Goal: Task Accomplishment & Management: Use online tool/utility

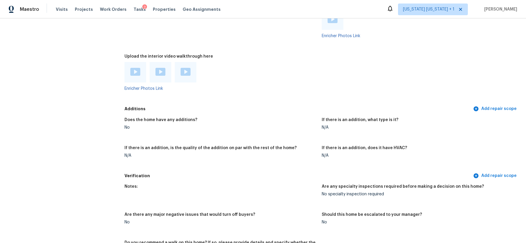
scroll to position [1196, 0]
click at [134, 70] on img at bounding box center [135, 71] width 10 height 8
click at [160, 72] on img at bounding box center [160, 71] width 10 height 8
click at [185, 74] on img at bounding box center [186, 71] width 10 height 8
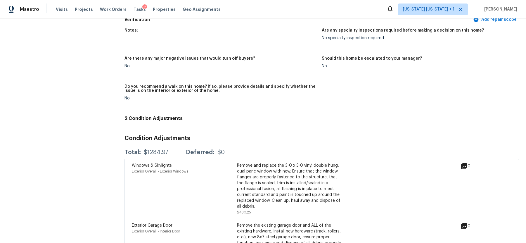
scroll to position [1350, 0]
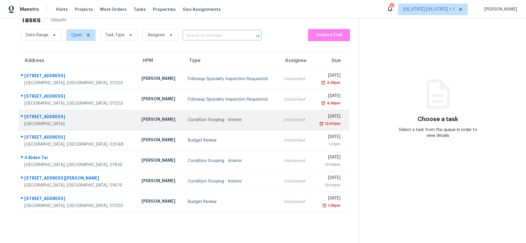
scroll to position [16, 0]
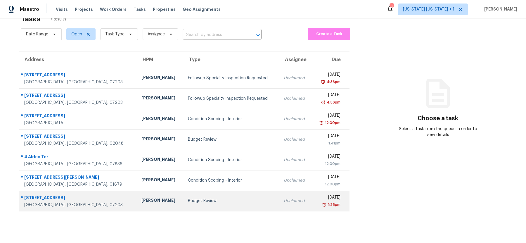
click at [206, 202] on div "Budget Review" at bounding box center [231, 201] width 86 height 6
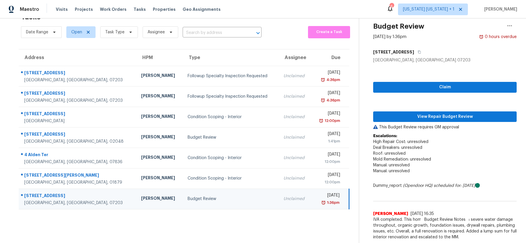
scroll to position [24, 0]
click at [451, 113] on span "View Repair Budget Review" at bounding box center [445, 116] width 134 height 7
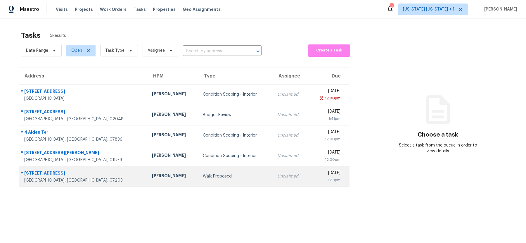
click at [205, 179] on div "Walk Proposed" at bounding box center [235, 176] width 65 height 6
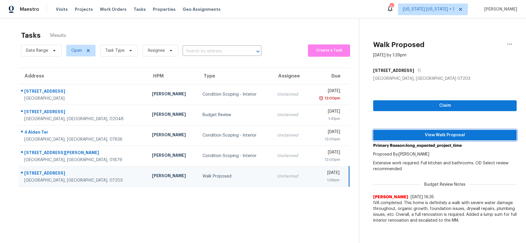
click at [426, 135] on span "View Walk Proposal" at bounding box center [445, 134] width 134 height 7
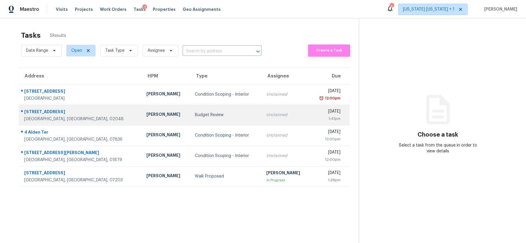
click at [212, 118] on td "Budget Review" at bounding box center [225, 115] width 71 height 20
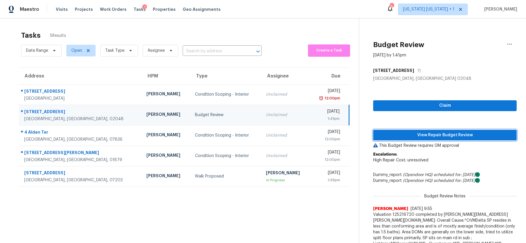
click at [421, 138] on span "View Repair Budget Review" at bounding box center [445, 134] width 134 height 7
